Goal: Information Seeking & Learning: Learn about a topic

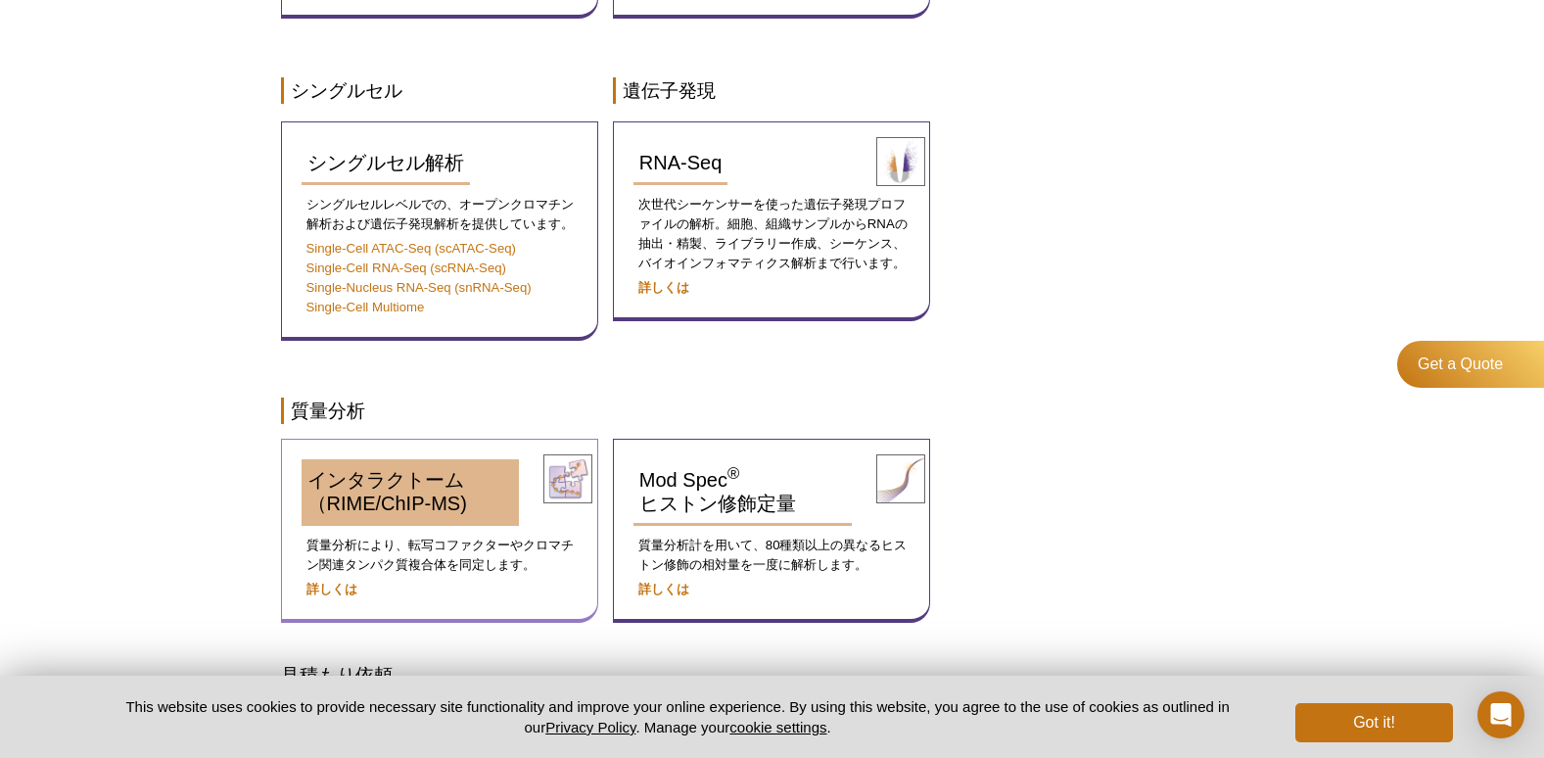
scroll to position [1175, 0]
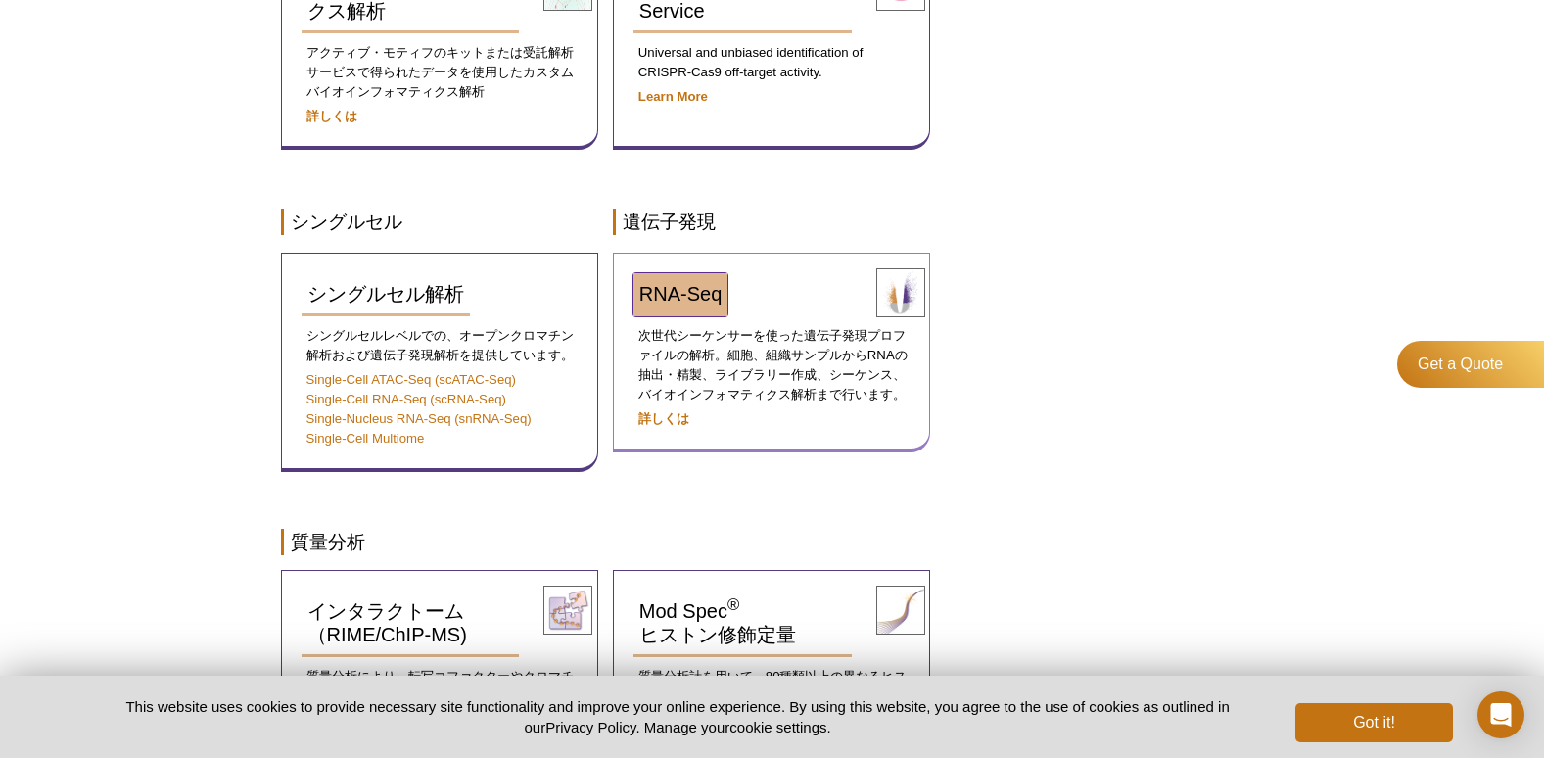
click at [687, 283] on span "RNA-Seq" at bounding box center [680, 294] width 82 height 22
click at [657, 413] on strong "詳しくは" at bounding box center [663, 418] width 51 height 15
click at [660, 415] on strong "詳しくは" at bounding box center [663, 418] width 51 height 15
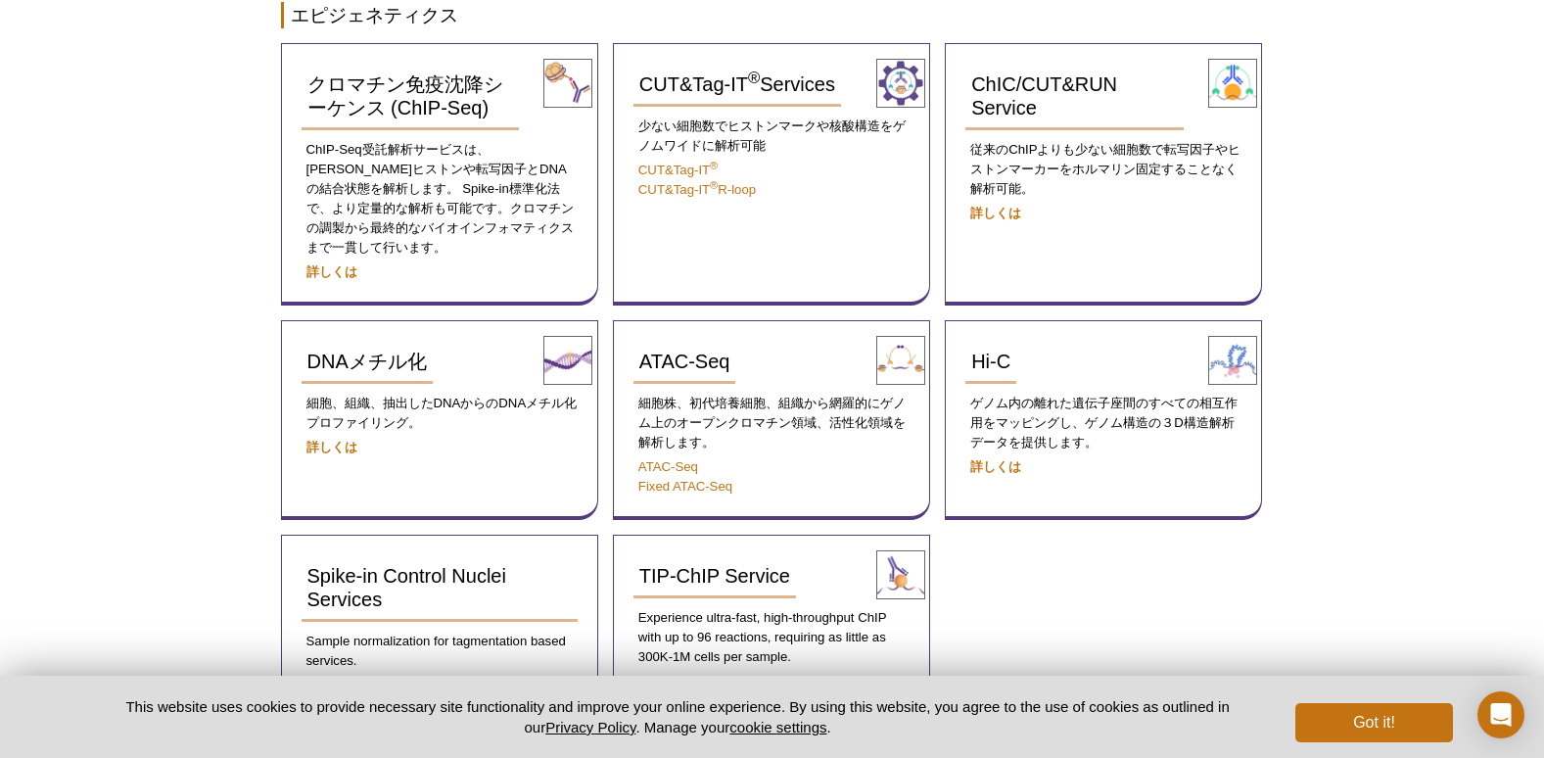
scroll to position [0, 0]
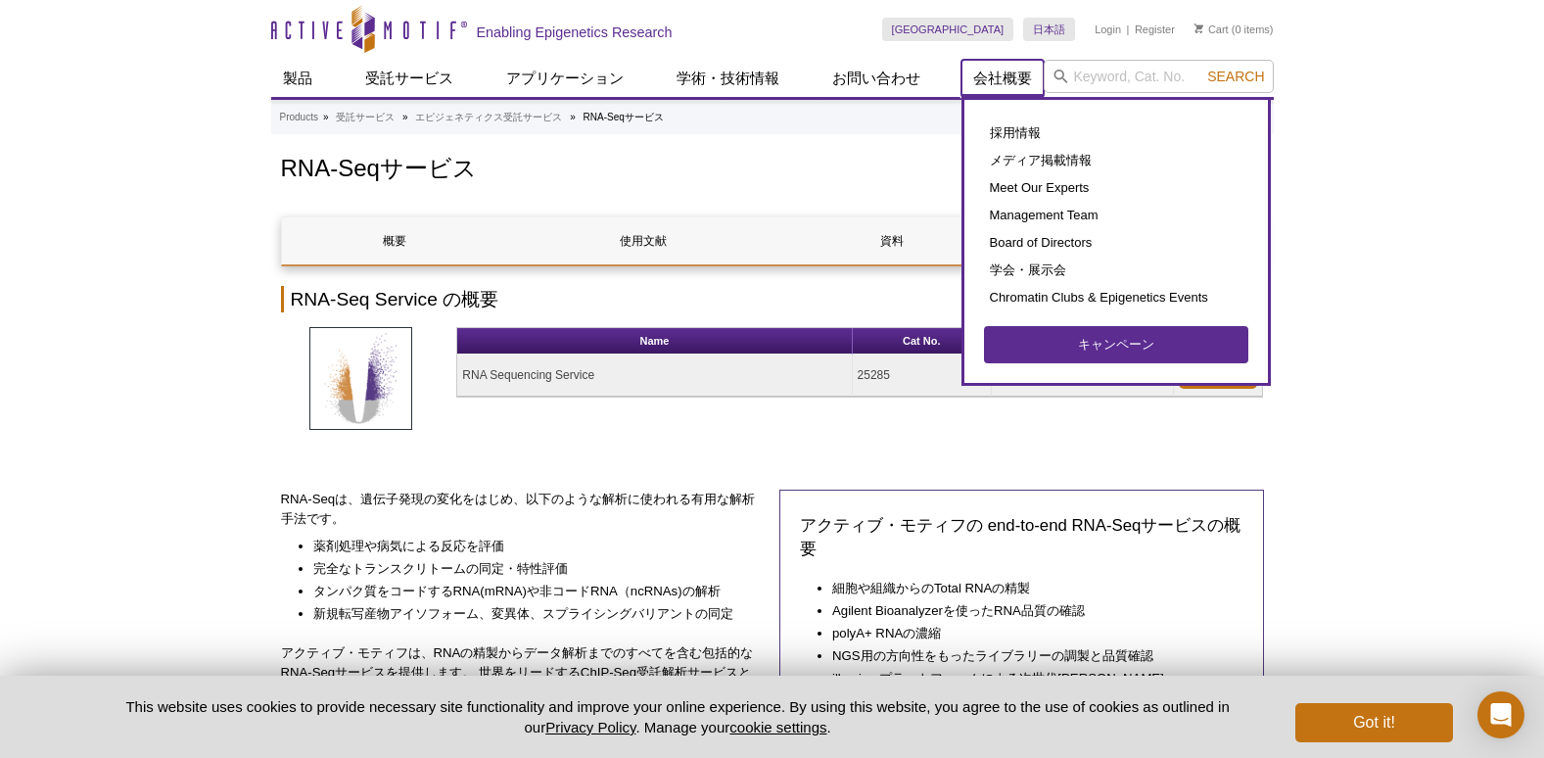
click at [1002, 84] on link "会社概要" at bounding box center [1002, 78] width 82 height 37
click at [999, 76] on link "会社概要" at bounding box center [1002, 78] width 82 height 37
click at [1031, 128] on link "採用情報" at bounding box center [1116, 132] width 264 height 27
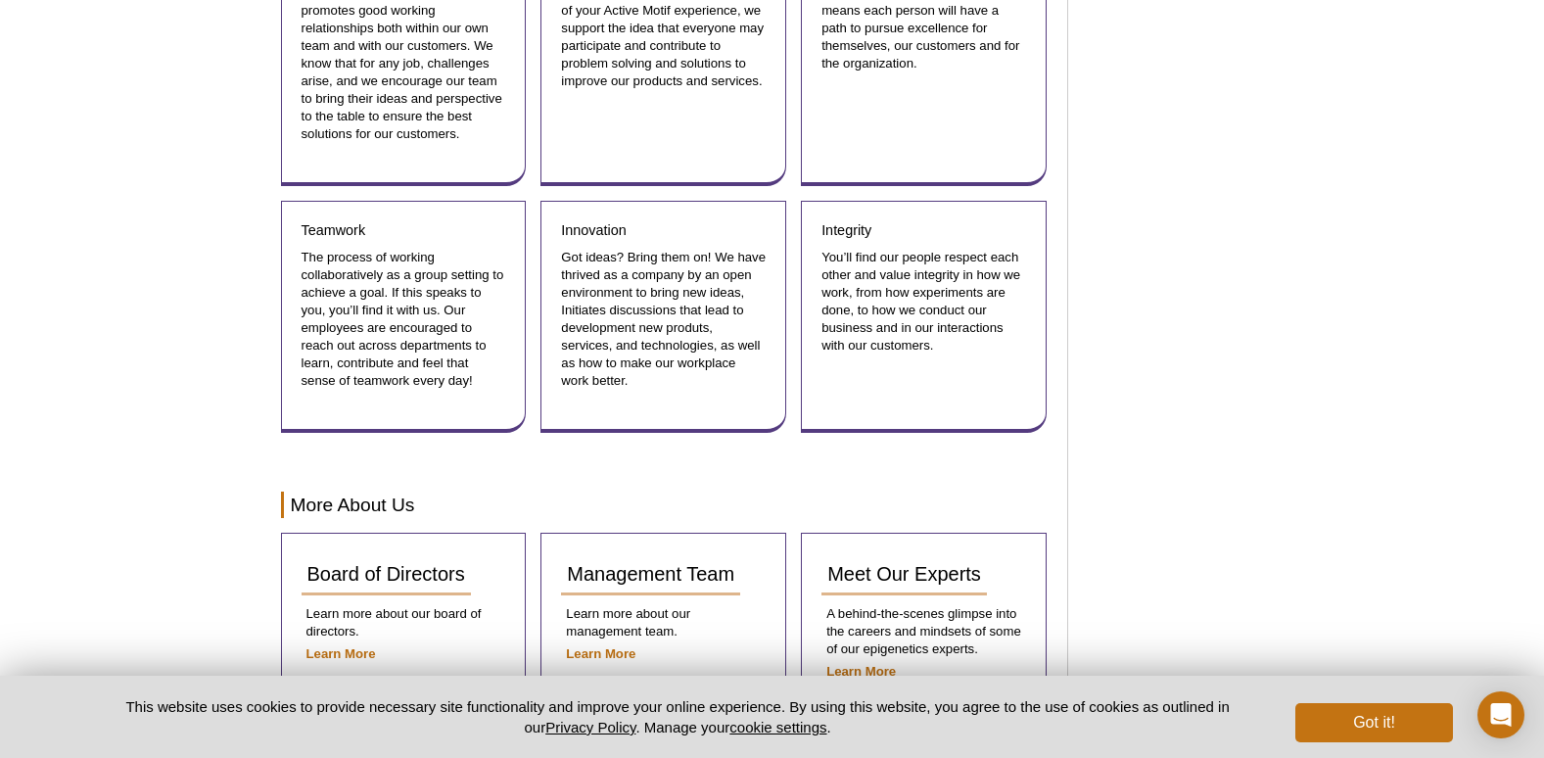
scroll to position [2332, 0]
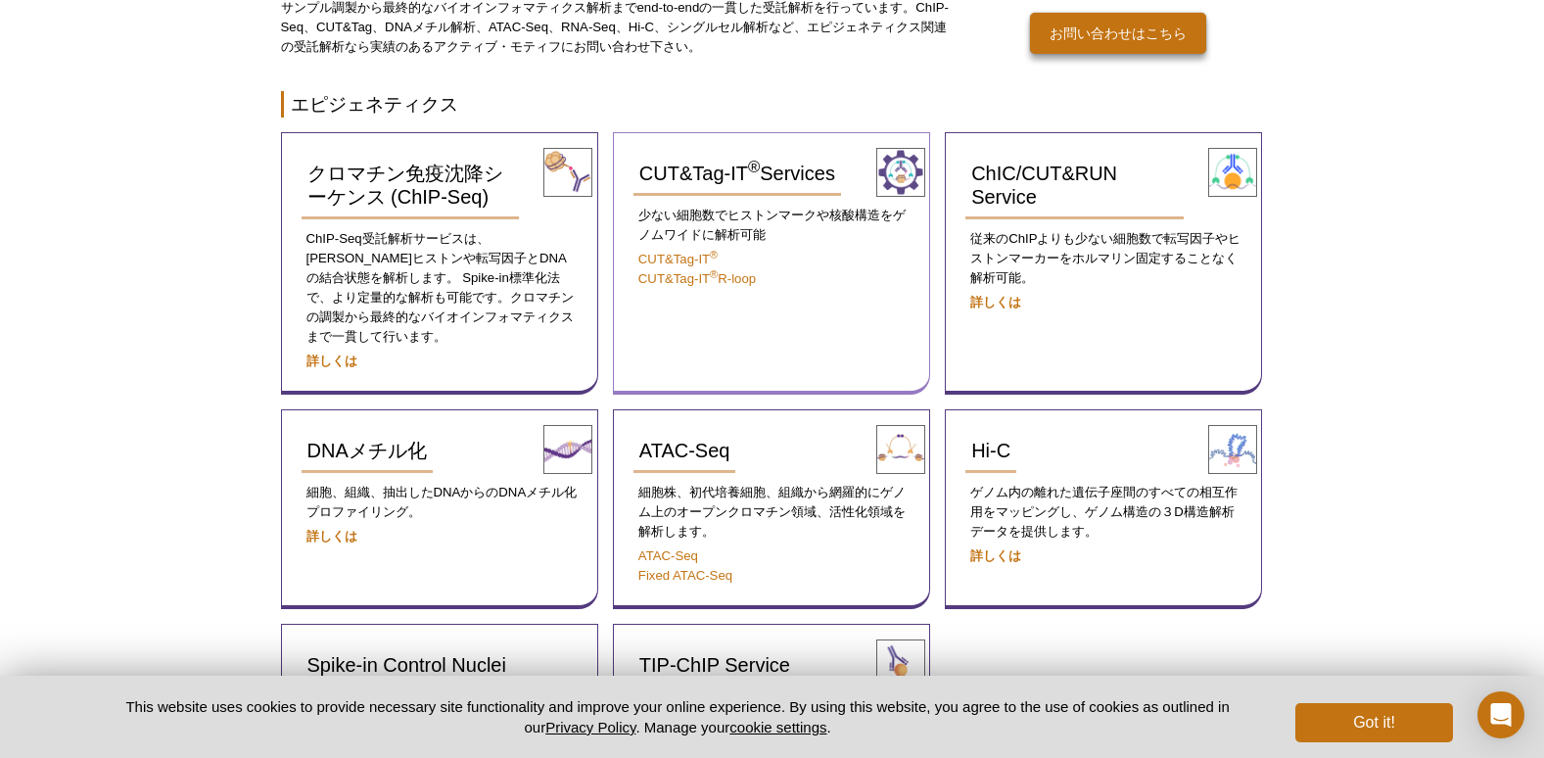
scroll to position [294, 0]
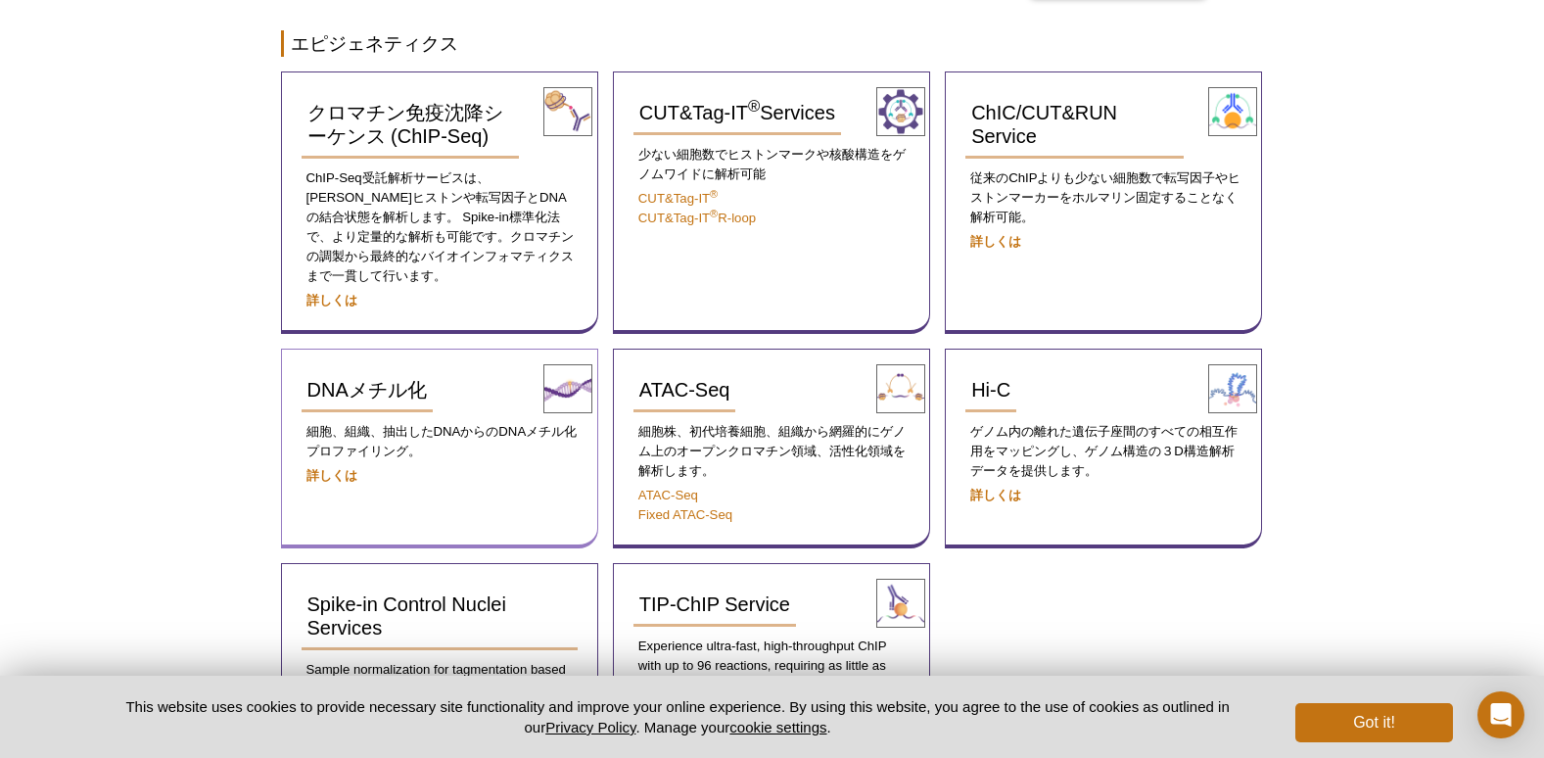
click at [361, 466] on p "詳しくは" at bounding box center [439, 476] width 276 height 20
click at [341, 468] on strong "詳しくは" at bounding box center [331, 475] width 51 height 15
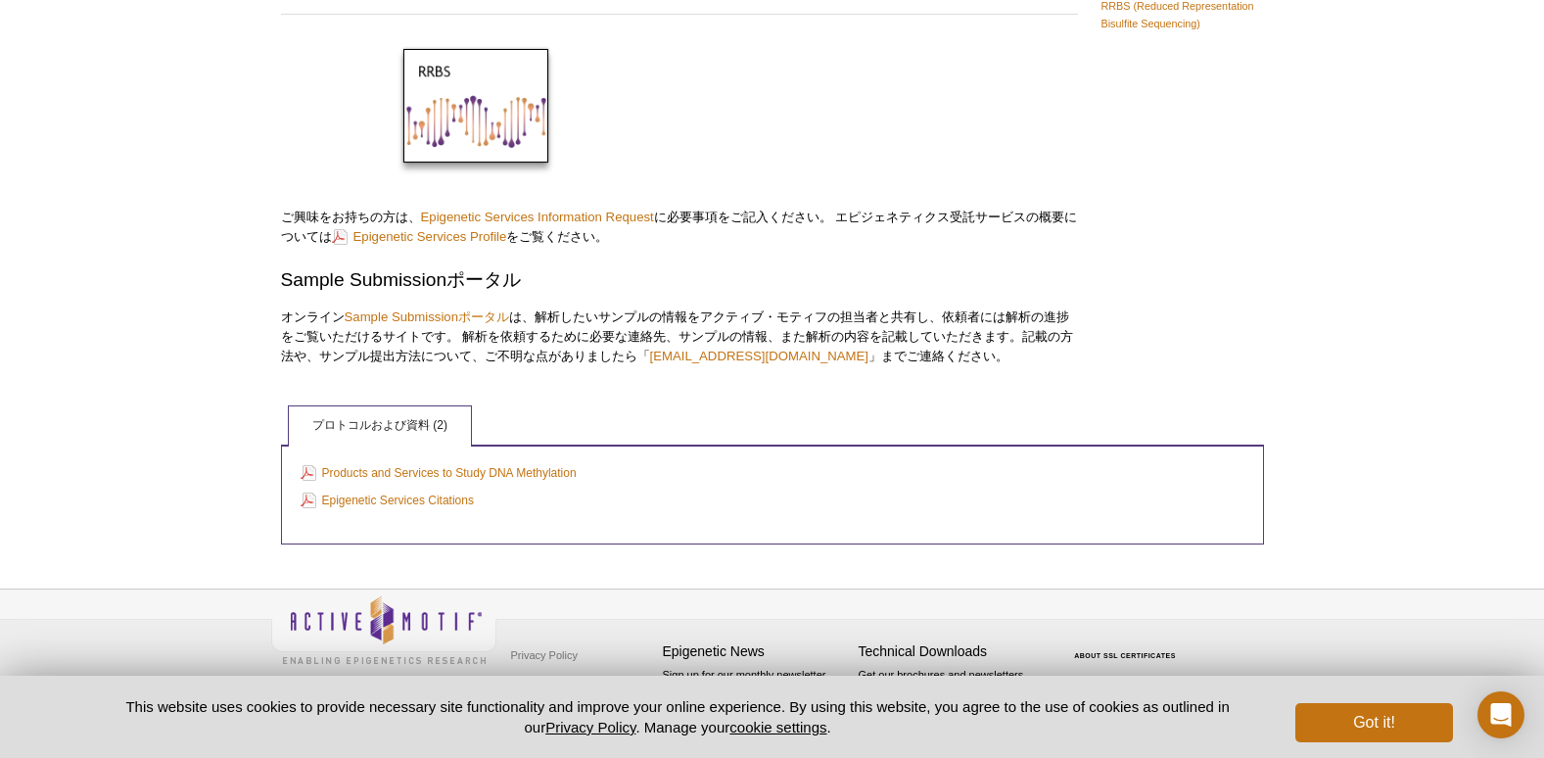
scroll to position [207, 0]
click at [546, 460] on link "Products and Services to Study DNA Methylation" at bounding box center [439, 471] width 276 height 22
